Goal: Task Accomplishment & Management: Manage account settings

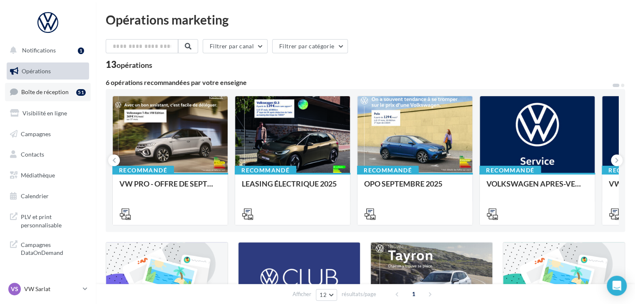
click at [56, 94] on span "Boîte de réception" at bounding box center [44, 91] width 47 height 7
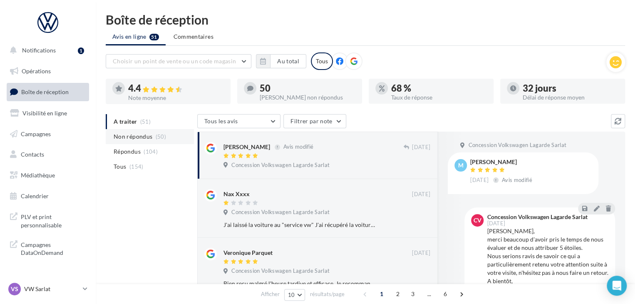
click at [141, 139] on span "Non répondus" at bounding box center [133, 136] width 39 height 8
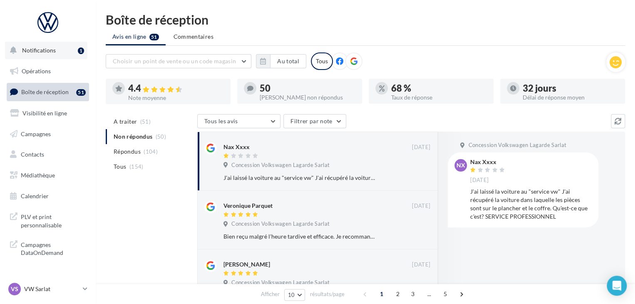
click at [67, 56] on button "Notifications 1" at bounding box center [46, 50] width 82 height 17
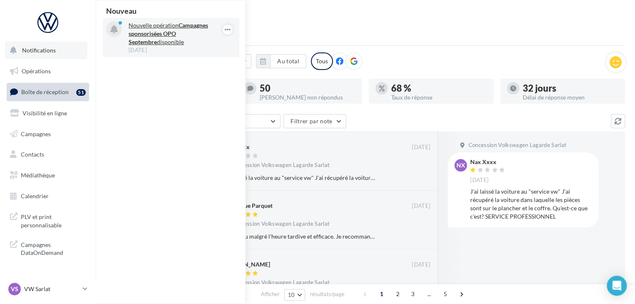
click at [159, 34] on strong "Campagnes sponsorisées OPO Septembre" at bounding box center [169, 34] width 80 height 24
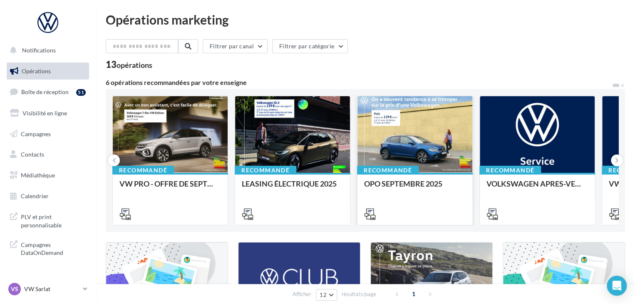
click at [408, 134] on div at bounding box center [415, 134] width 115 height 77
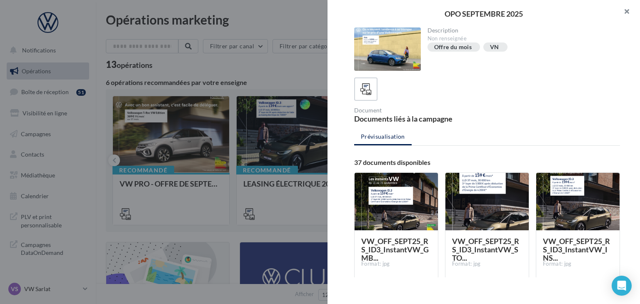
click at [630, 9] on button "button" at bounding box center [622, 12] width 33 height 25
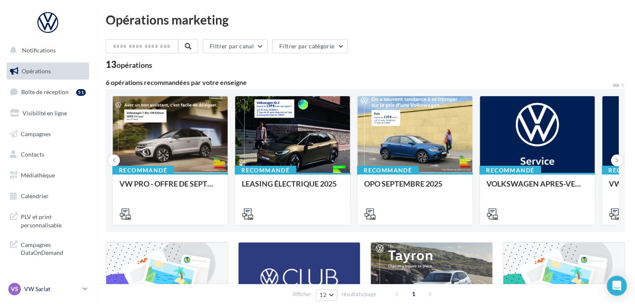
click at [68, 287] on p "VW Sarlat" at bounding box center [51, 289] width 55 height 8
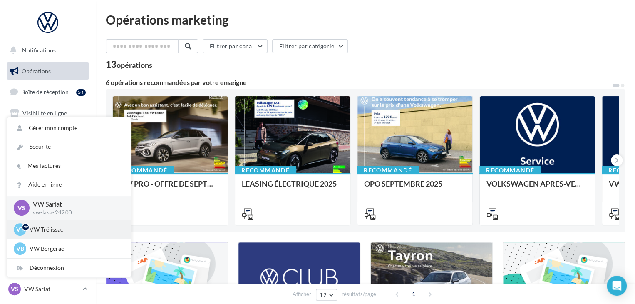
click at [61, 231] on p "VW Trélissac" at bounding box center [76, 229] width 92 height 8
